Goal: Task Accomplishment & Management: Manage account settings

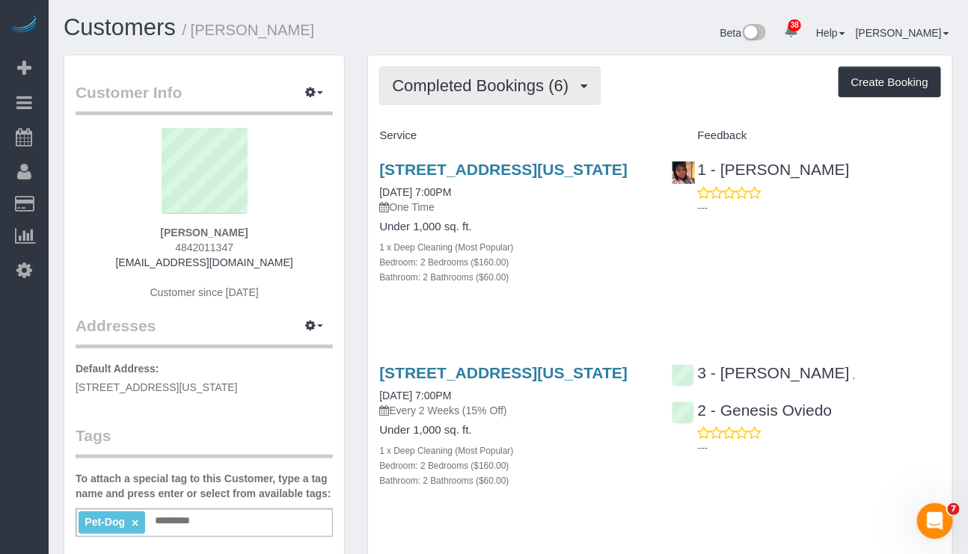
click at [535, 79] on span "Completed Bookings (6)" at bounding box center [484, 85] width 184 height 19
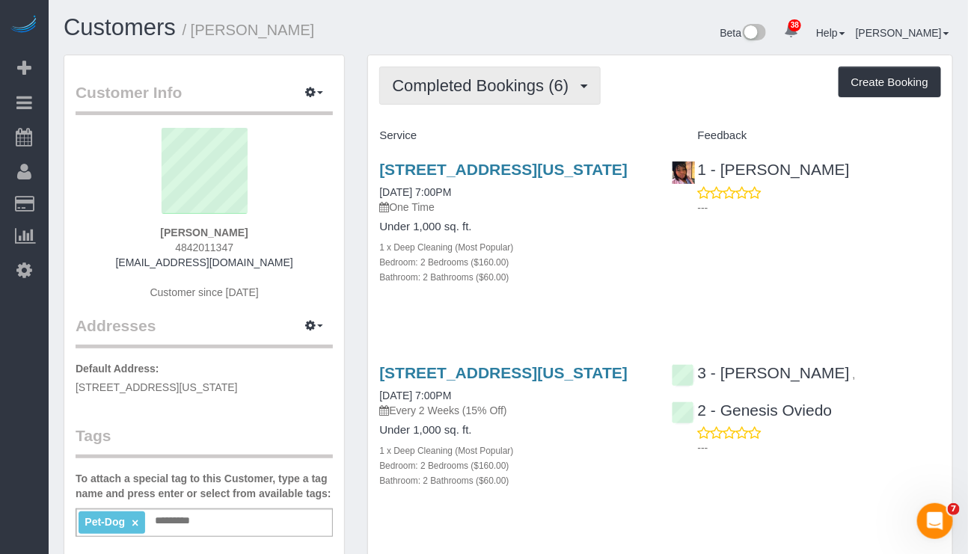
click at [548, 83] on span "Completed Bookings (6)" at bounding box center [484, 85] width 184 height 19
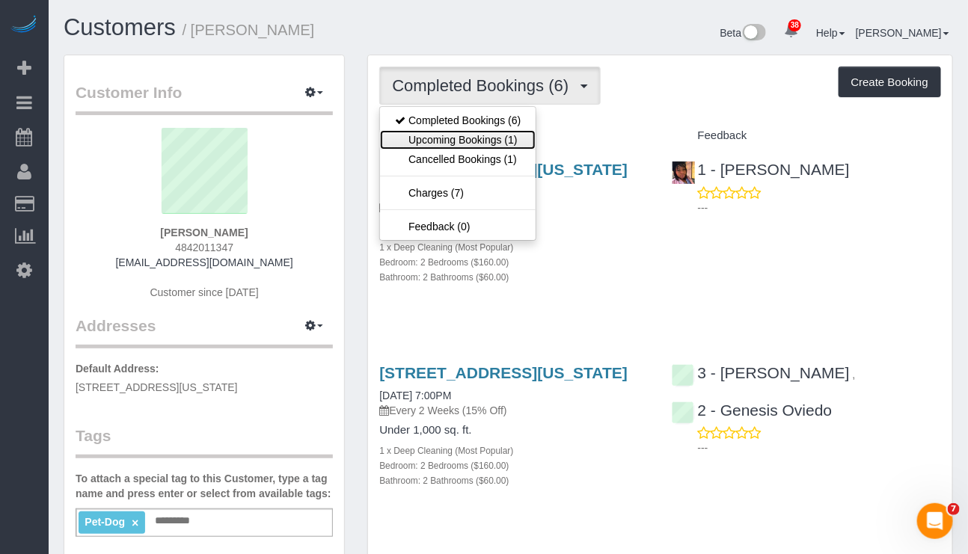
click at [515, 140] on link "Upcoming Bookings (1)" at bounding box center [458, 139] width 156 height 19
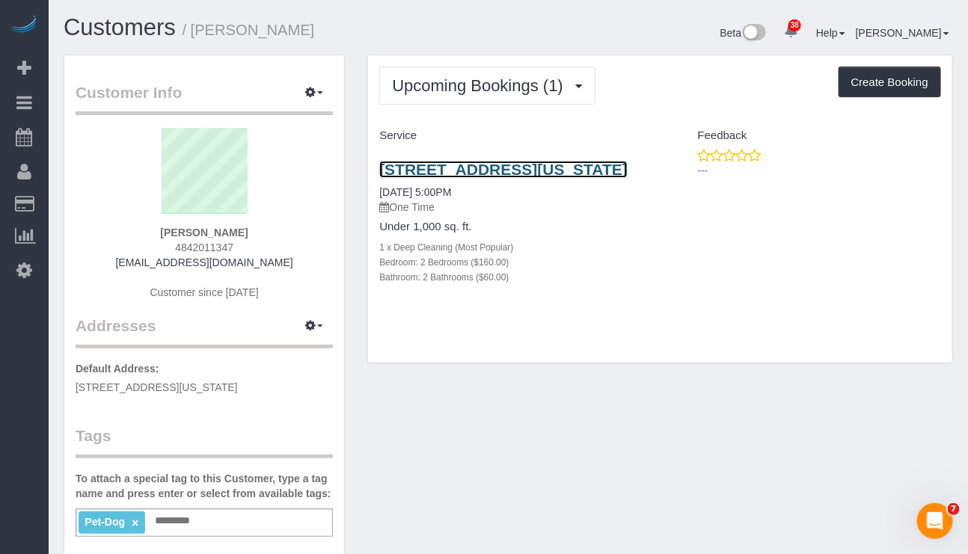
click at [519, 167] on link "320 West 38th Street , Apt. 2131, New York, NY 10018" at bounding box center [503, 169] width 248 height 17
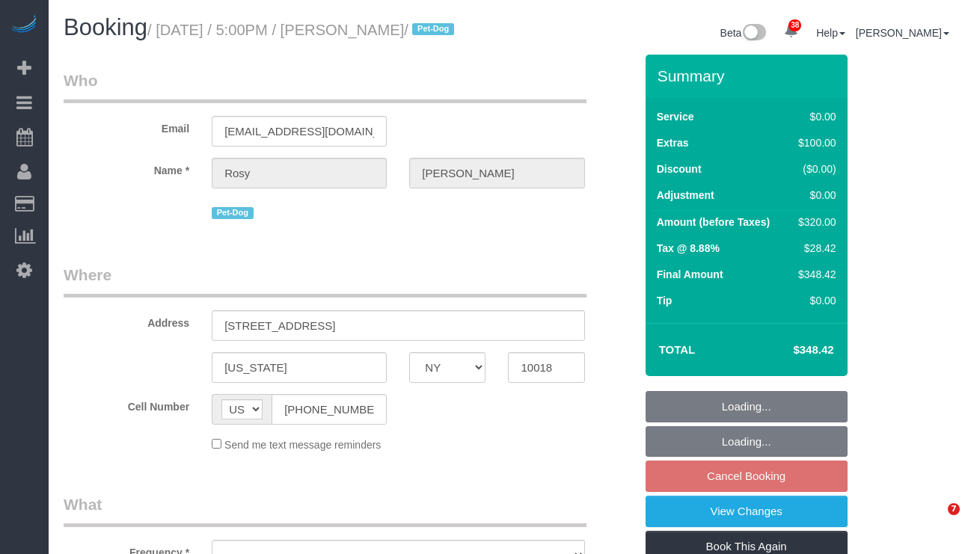
select select "NY"
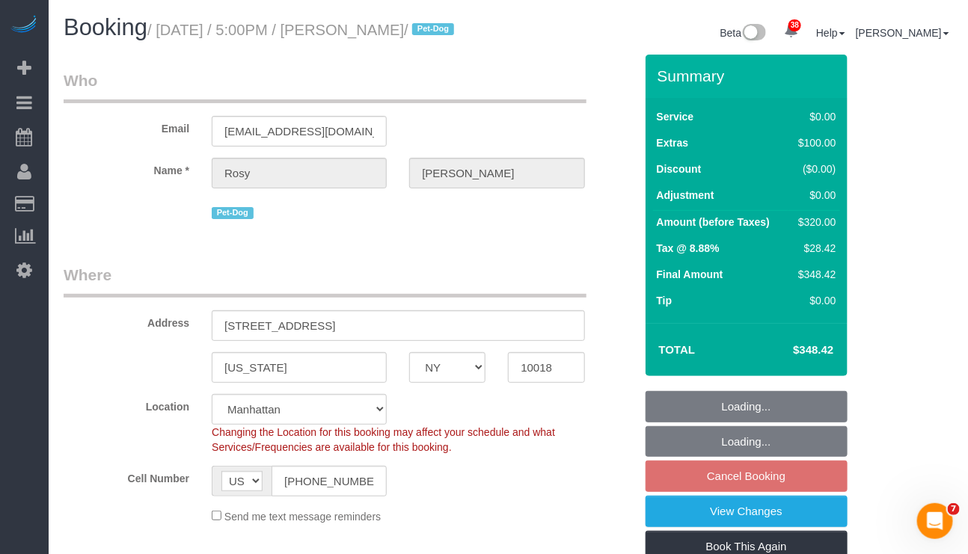
select select "object:811"
select select "string:stripe-pm_1Rs7Uq4VGloSiKo7xMFxe4f9"
select select "2"
select select "spot10"
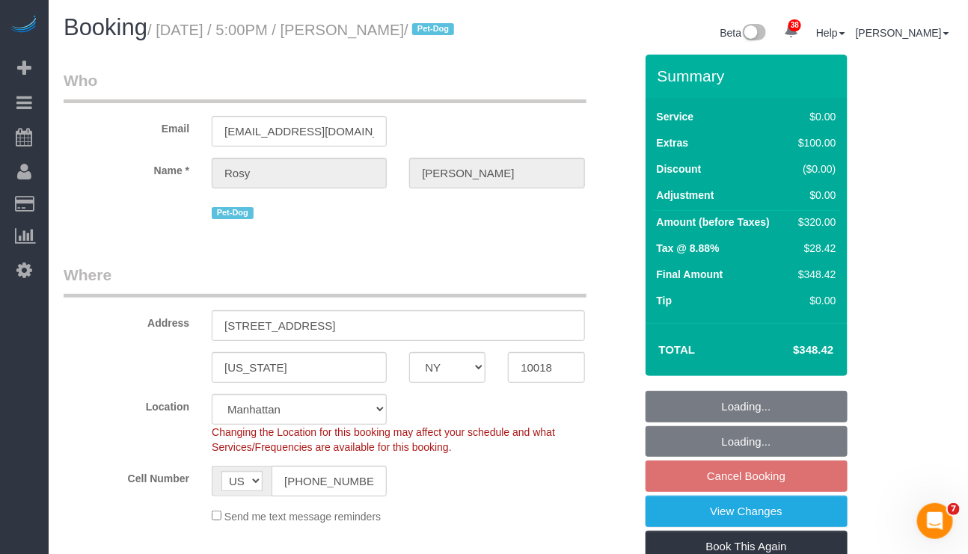
select select "number:89"
select select "number:90"
select select "number:13"
select select "number:5"
select select "object:1504"
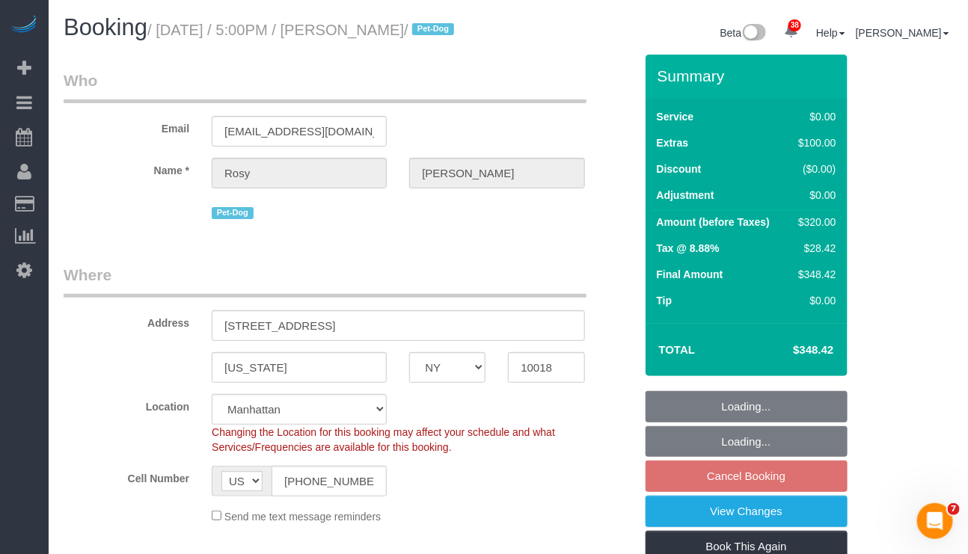
scroll to position [112, 0]
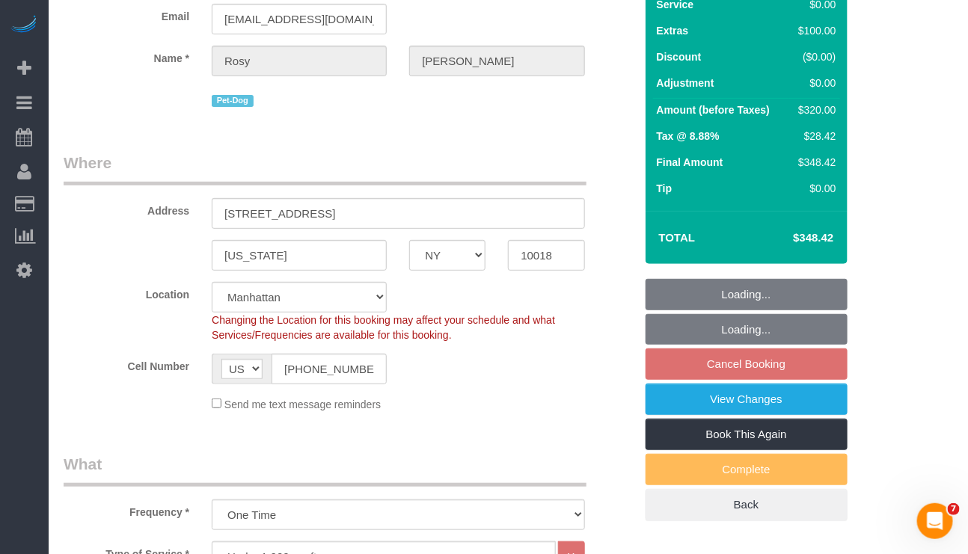
select select "2"
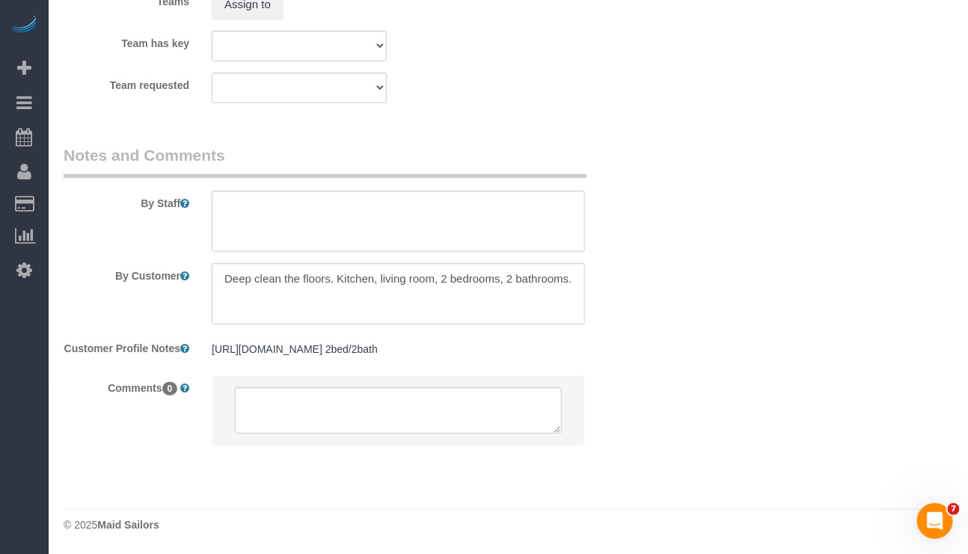
scroll to position [2111, 0]
click at [387, 537] on footer "© 2025 Maid Sailors" at bounding box center [508, 524] width 889 height 30
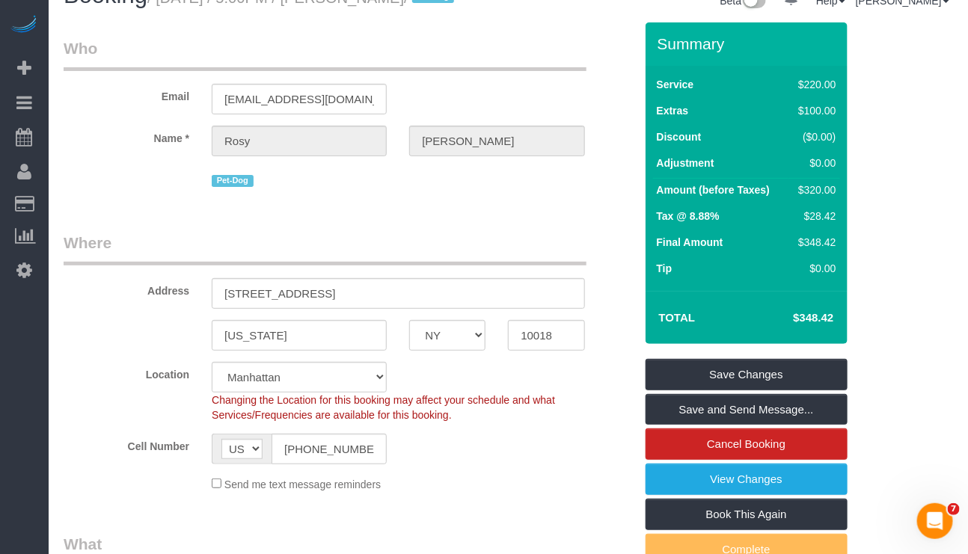
scroll to position [0, 0]
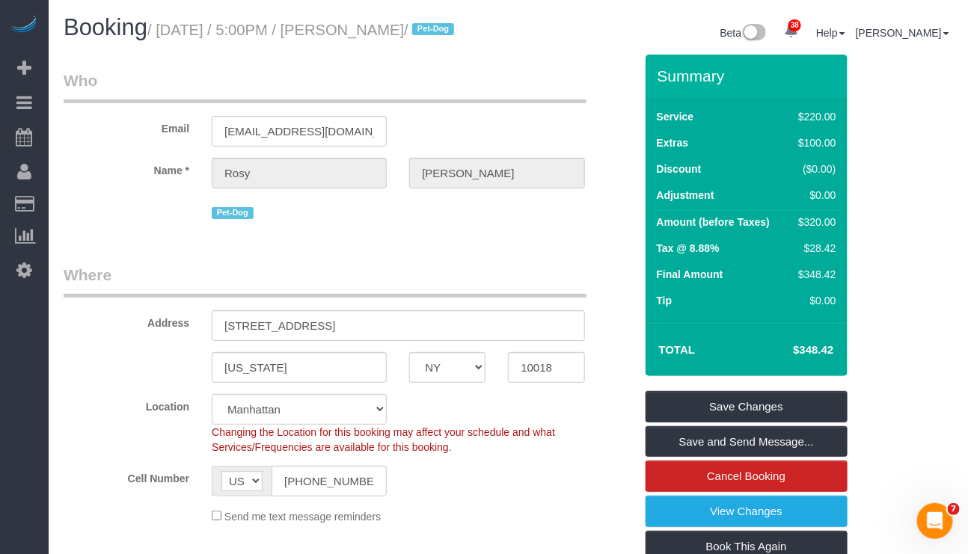
click at [547, 524] on div "Send me text message reminders" at bounding box center [397, 516] width 395 height 16
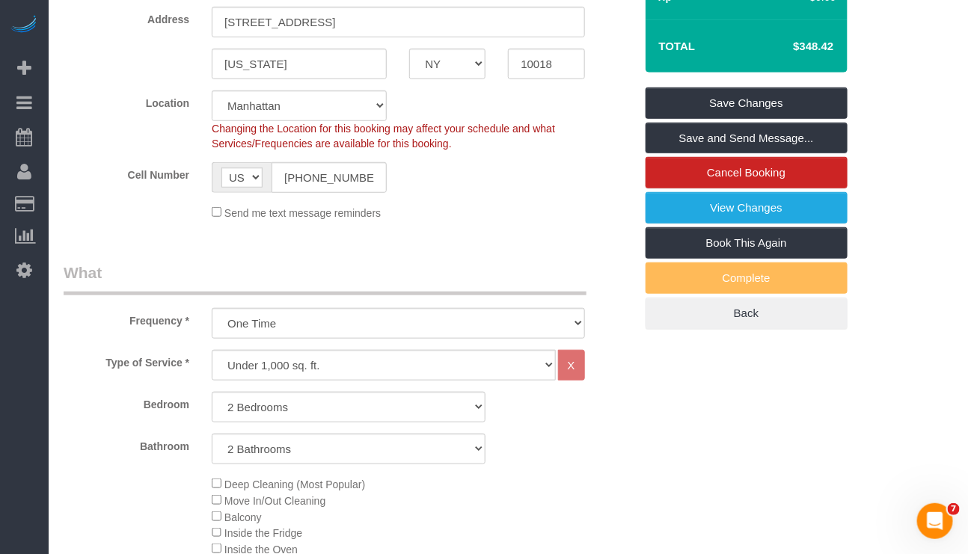
scroll to position [337, 0]
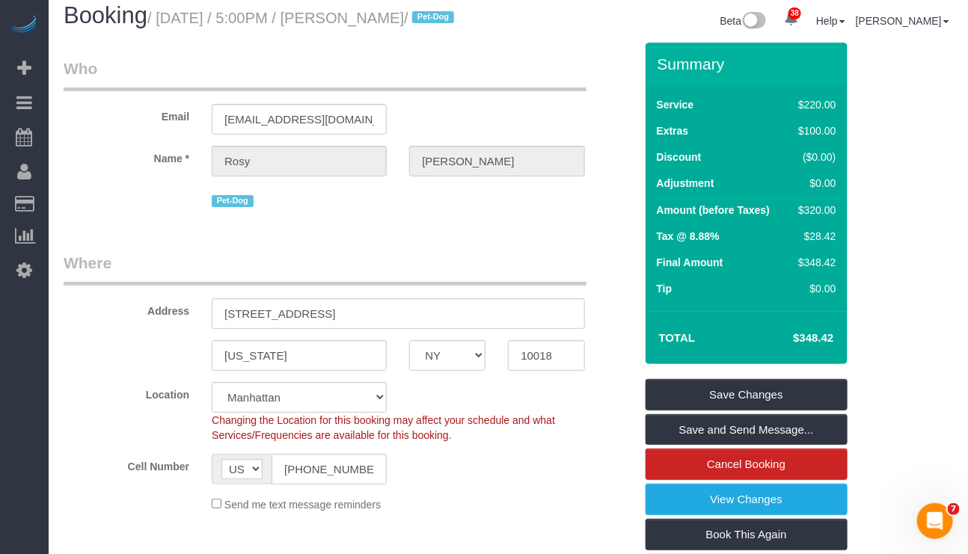
scroll to position [0, 0]
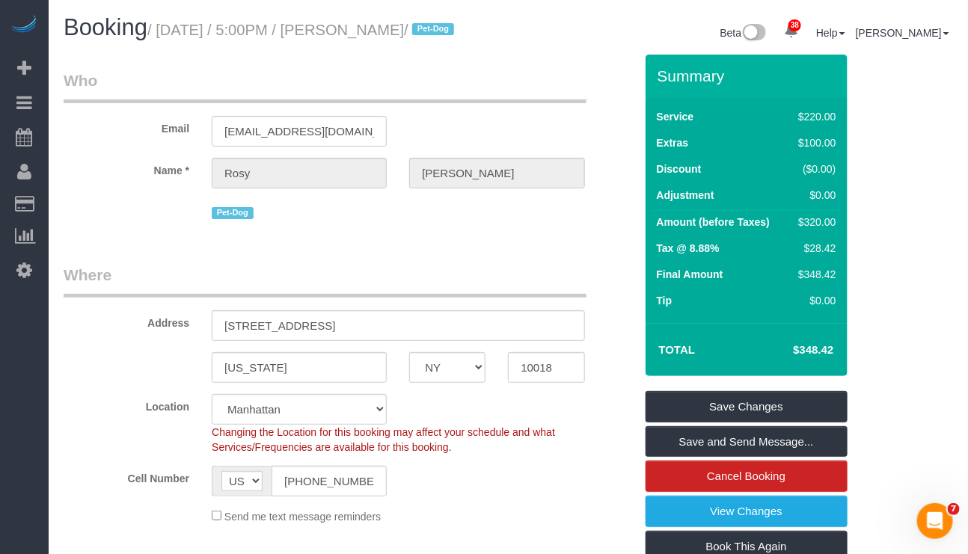
click at [514, 523] on sui-booking-location "Location Manhattan Austin Boston Bronx Brooklyn Charlotte Denver New Jersey Por…" at bounding box center [349, 459] width 571 height 130
drag, startPoint x: 355, startPoint y: 29, endPoint x: 445, endPoint y: 34, distance: 90.6
click at [445, 34] on small "/ October 13, 2025 / 5:00PM / Rosy Thachil / Pet-Dog" at bounding box center [302, 30] width 311 height 16
copy small "Rosy Thachil"
click at [25, 543] on div "38 Beta Your Notifications You have 0 alerts × You have 7 to charge for 10/10/2…" at bounding box center [24, 277] width 49 height 554
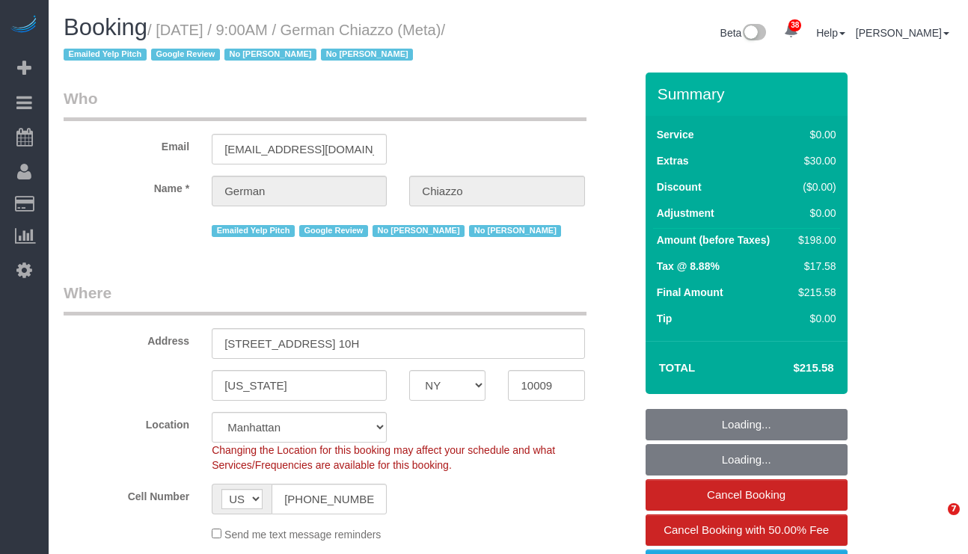
select select "NY"
select select "number:89"
select select "number:90"
select select "number:15"
select select "number:5"
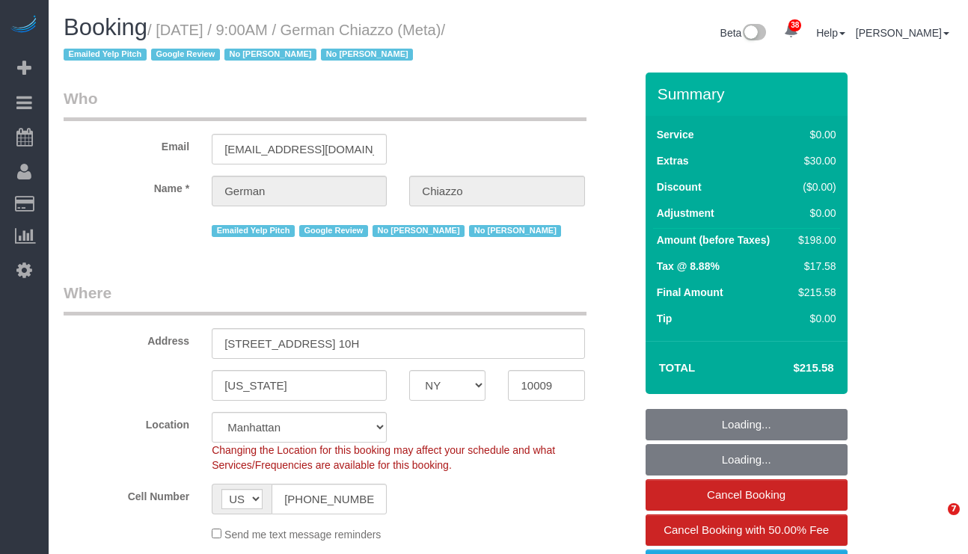
select select "2"
select select "spot1"
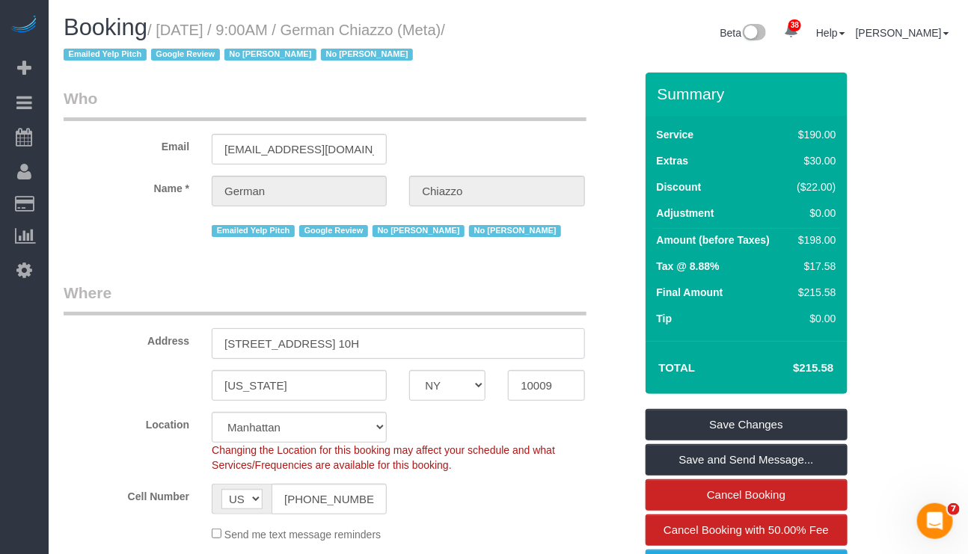
click at [357, 340] on input "[STREET_ADDRESS] 10H" at bounding box center [398, 343] width 372 height 31
drag, startPoint x: 297, startPoint y: 342, endPoint x: 218, endPoint y: 343, distance: 78.5
click at [218, 343] on input "[STREET_ADDRESS] 10H" at bounding box center [398, 343] width 372 height 31
click at [79, 402] on fieldset "Where Address [STREET_ADDRESS] 10H [US_STATE] AK AL AR AZ CA CO CT DC DE [GEOGR…" at bounding box center [349, 417] width 571 height 271
click at [521, 388] on input "10009" at bounding box center [546, 385] width 76 height 31
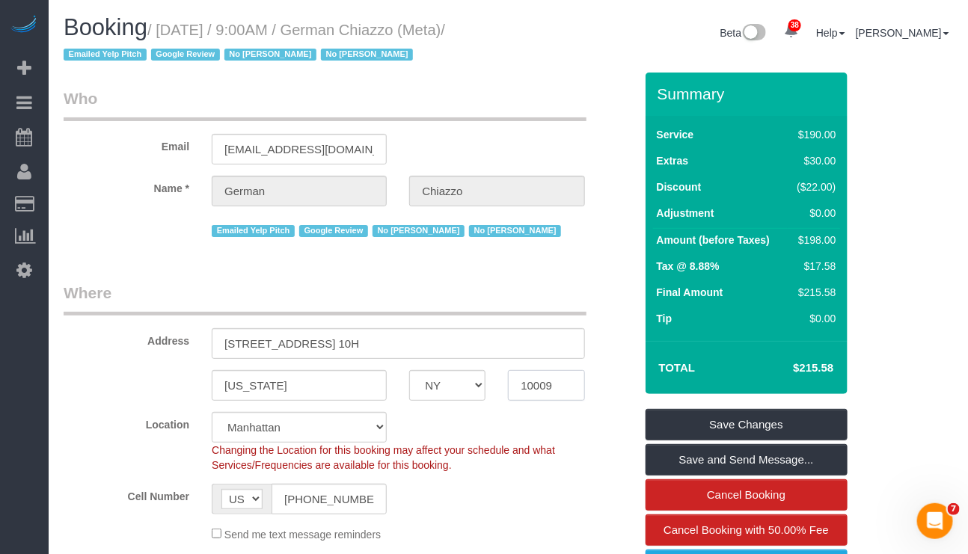
click at [521, 388] on input "10009" at bounding box center [546, 385] width 76 height 31
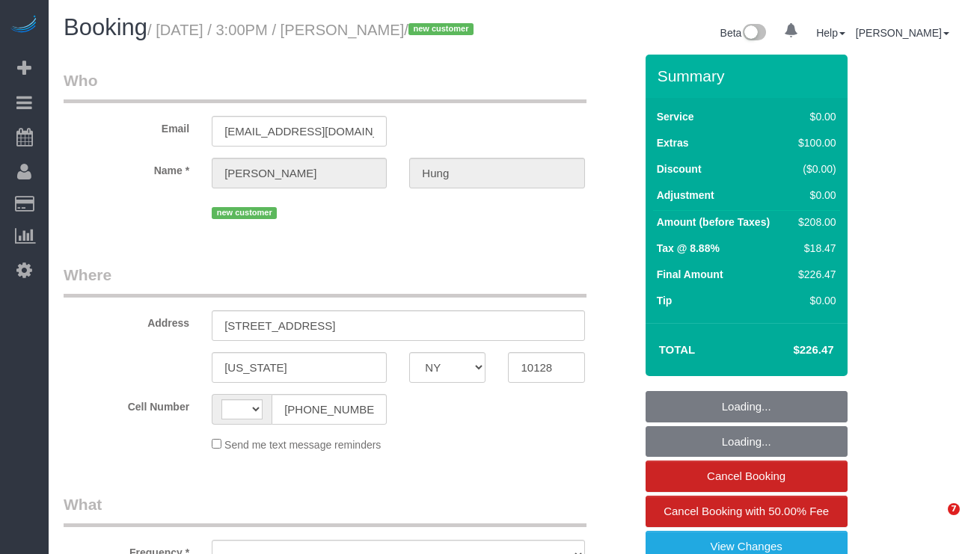
select select "NY"
select select "string:US"
select select "string:stripe-pm_1SGkM44VGloSiKo7dSCjwkPj"
select select "1"
select select "number:89"
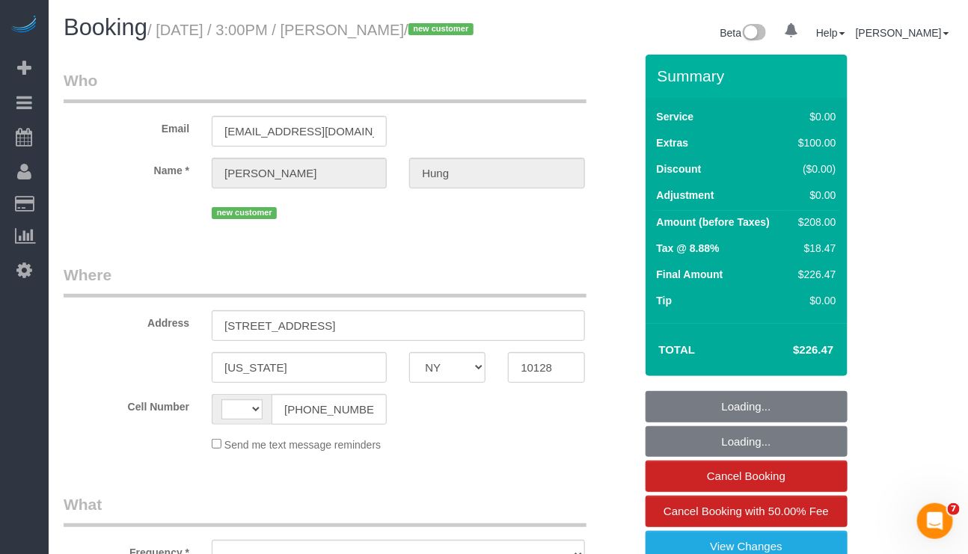
select select "number:90"
select select "number:15"
select select "number:5"
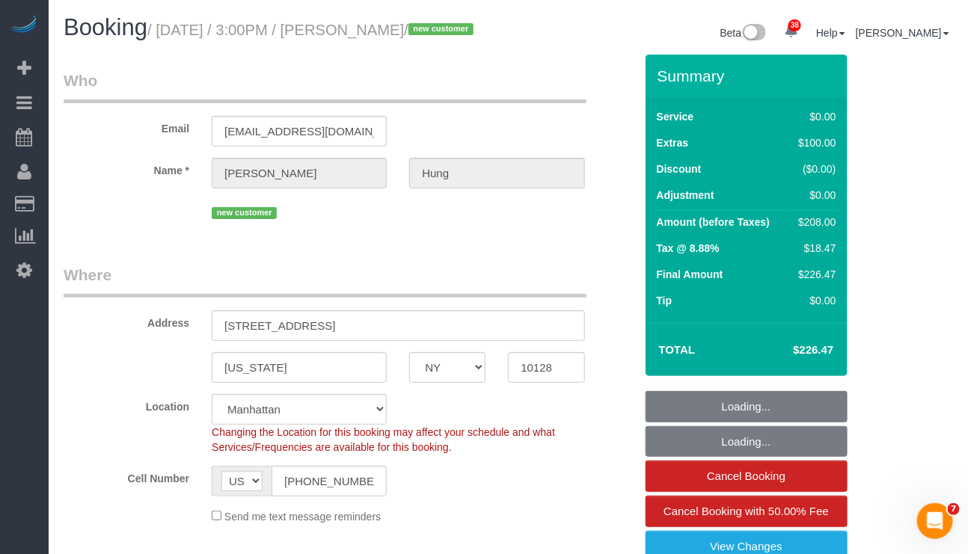
select select "object:1075"
select select "spot1"
select select "object:1083"
select select "1"
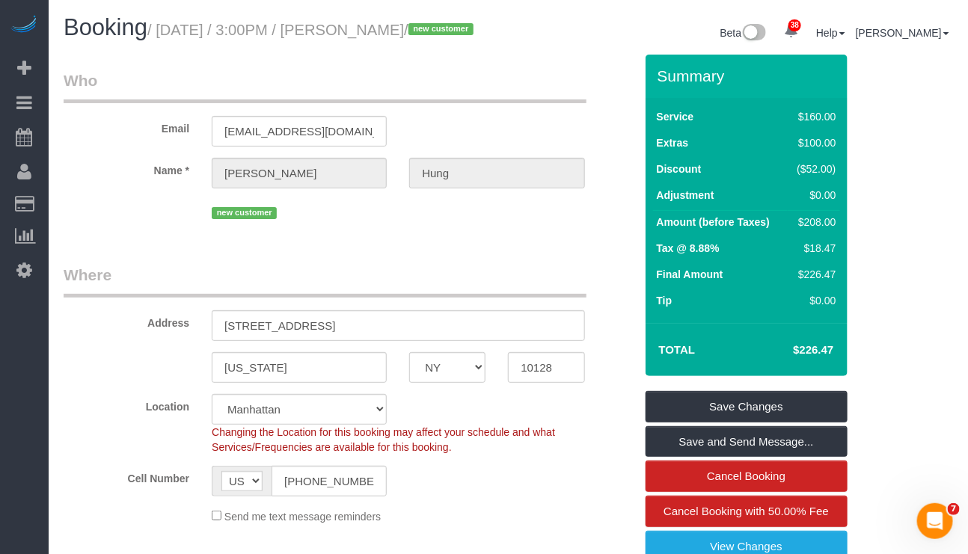
drag, startPoint x: 355, startPoint y: 34, endPoint x: 441, endPoint y: 34, distance: 86.0
click at [441, 34] on small "/ October 11, 2025 / 3:00PM / Penny Hung / new customer" at bounding box center [312, 30] width 331 height 16
copy small "Penny Hung"
